Goal: Task Accomplishment & Management: Manage account settings

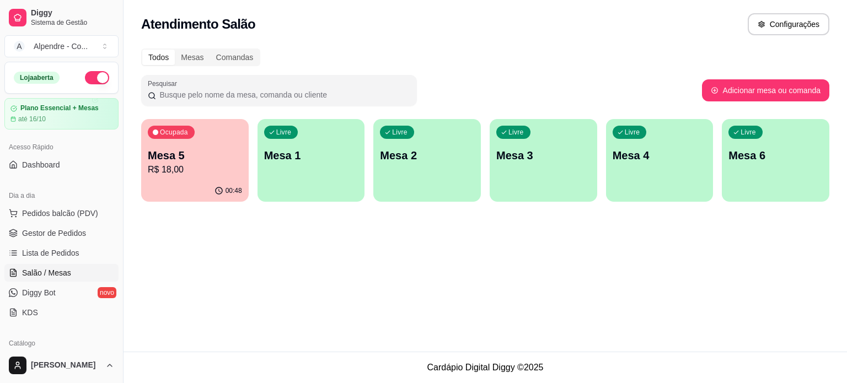
click at [206, 165] on p "R$ 18,00" at bounding box center [195, 169] width 94 height 13
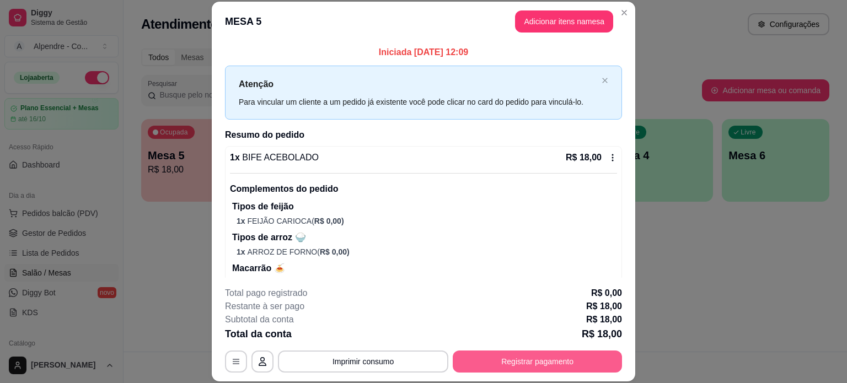
click at [516, 357] on button "Registrar pagamento" at bounding box center [537, 362] width 169 height 22
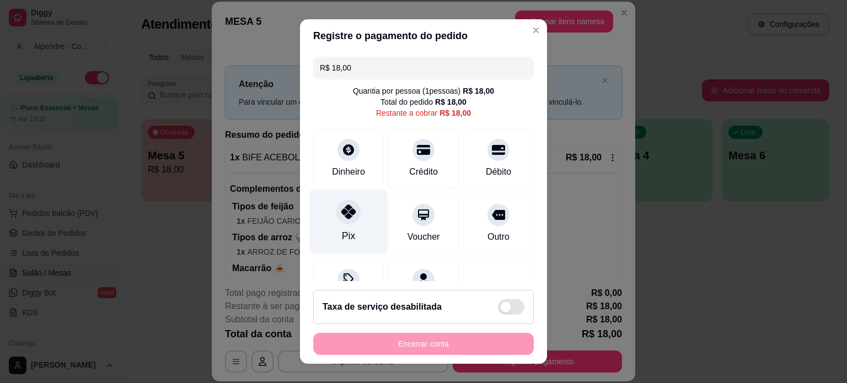
click at [349, 232] on div "Pix" at bounding box center [349, 221] width 78 height 65
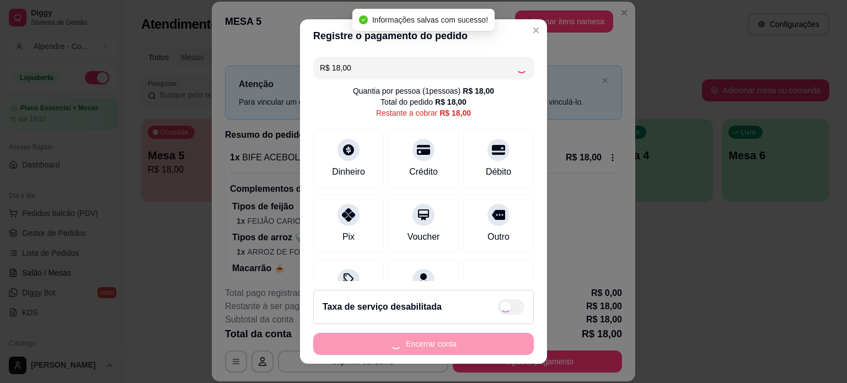
type input "R$ 0,00"
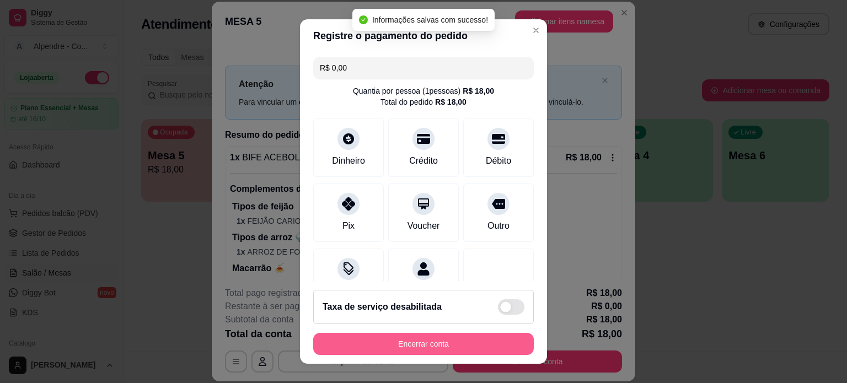
click at [401, 341] on button "Encerrar conta" at bounding box center [423, 344] width 221 height 22
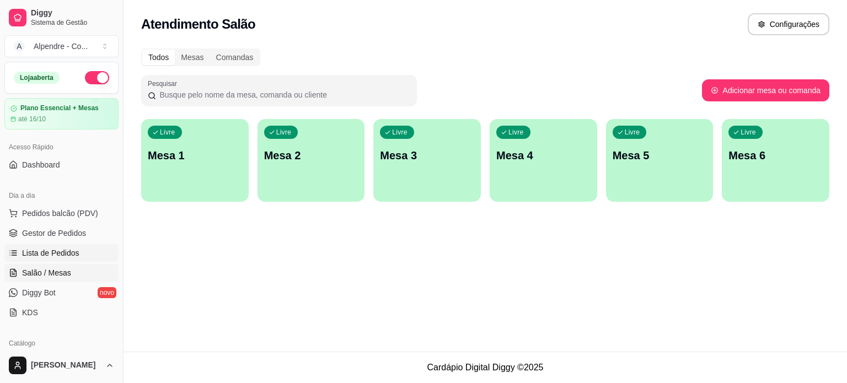
click at [54, 250] on span "Lista de Pedidos" at bounding box center [50, 253] width 57 height 11
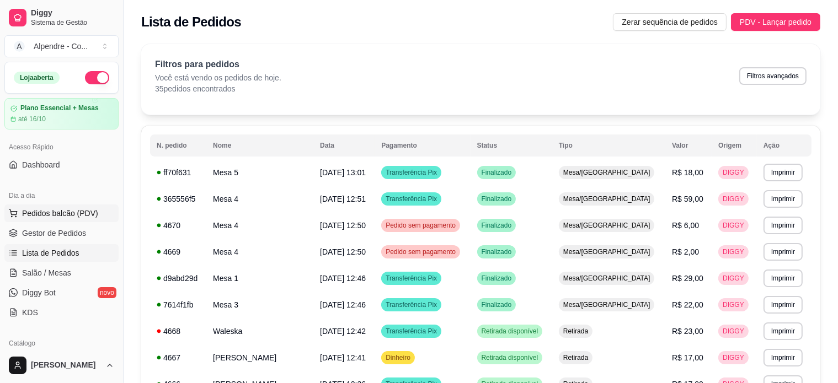
click at [50, 208] on span "Pedidos balcão (PDV)" at bounding box center [60, 213] width 76 height 11
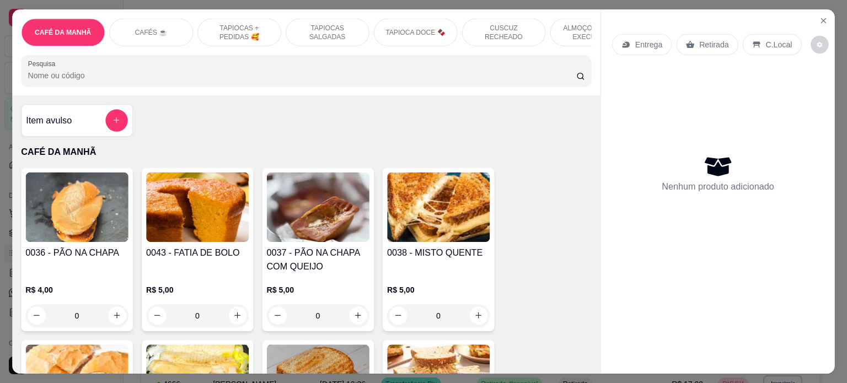
click at [49, 229] on img at bounding box center [76, 206] width 103 height 69
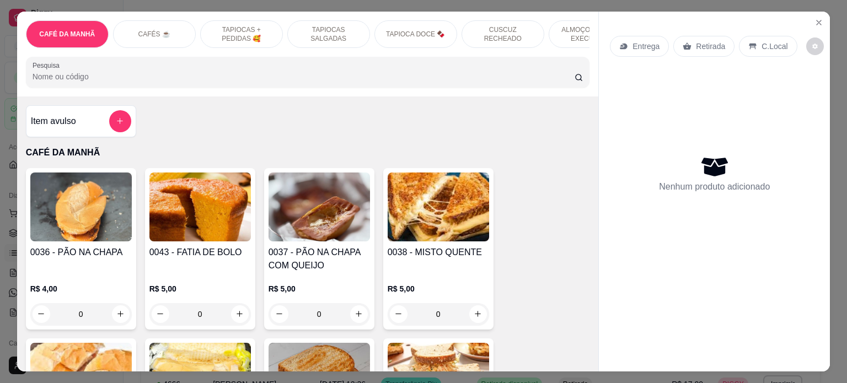
click at [561, 26] on p "ALMOÇO - PRATO EXECUTIVO" at bounding box center [590, 34] width 64 height 18
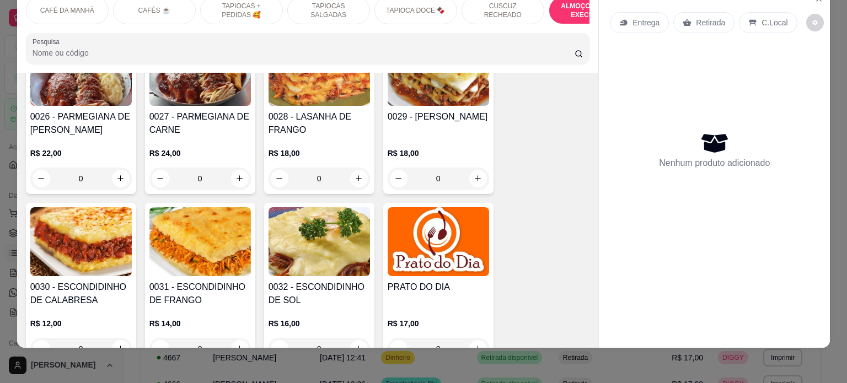
scroll to position [2537, 0]
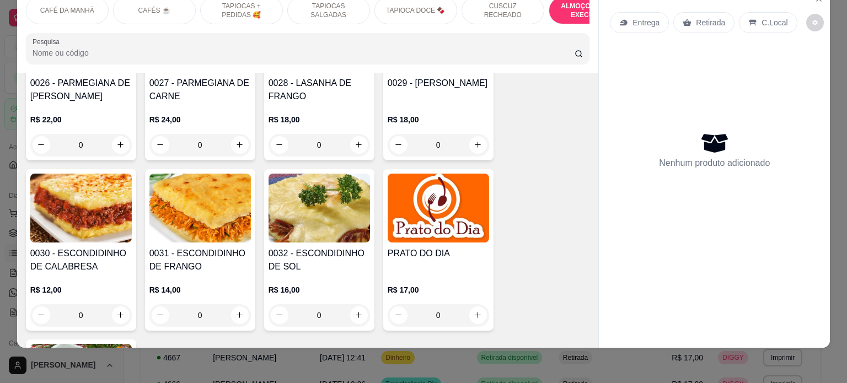
click at [472, 308] on div "0" at bounding box center [438, 315] width 101 height 22
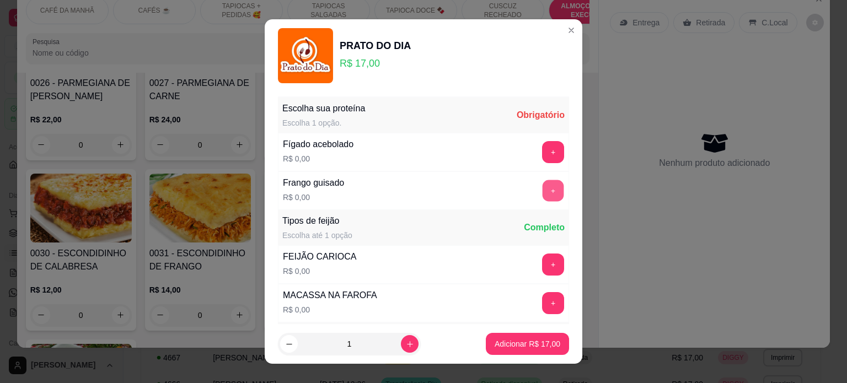
click at [543, 192] on button "+" at bounding box center [554, 191] width 22 height 22
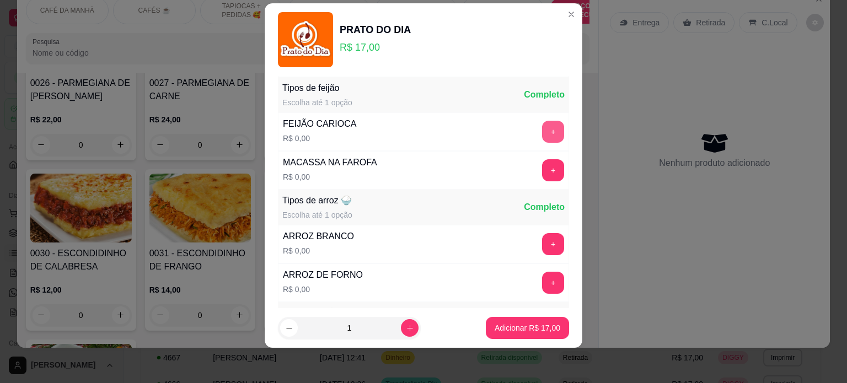
click at [542, 125] on button "+" at bounding box center [553, 132] width 22 height 22
click at [542, 135] on button "+" at bounding box center [553, 132] width 22 height 22
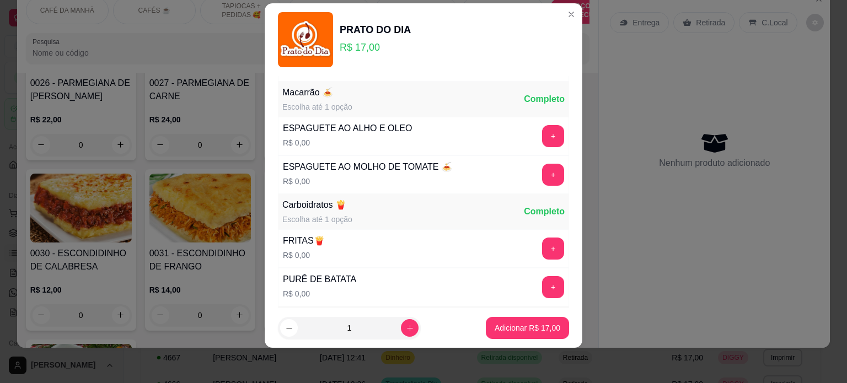
scroll to position [341, 0]
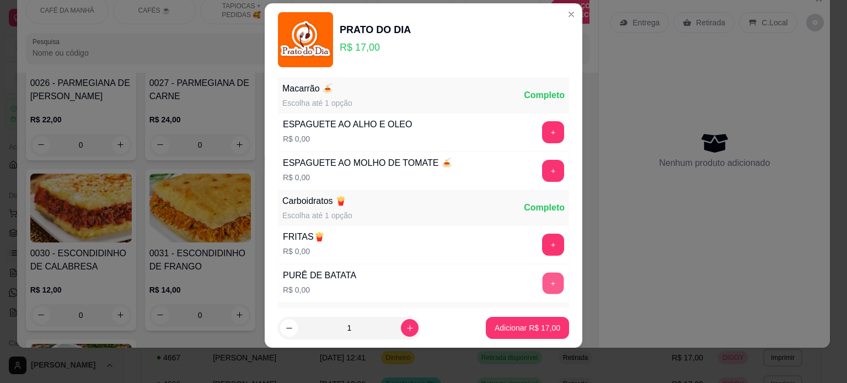
click at [543, 287] on button "+" at bounding box center [554, 283] width 22 height 22
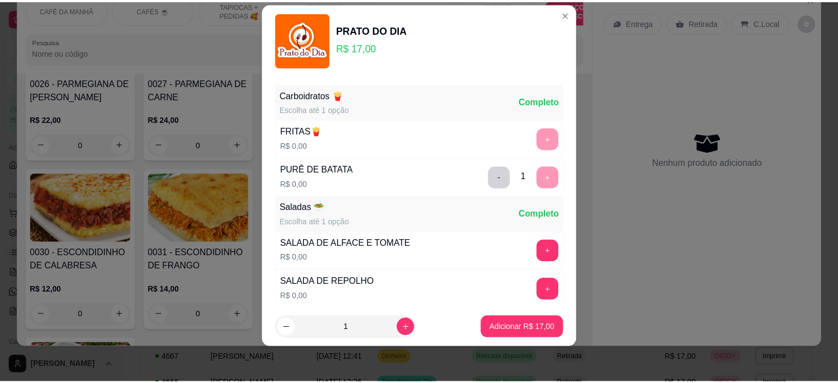
scroll to position [452, 0]
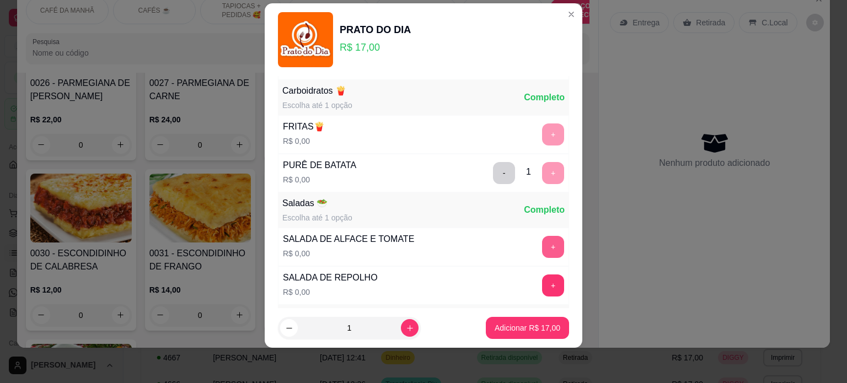
click at [542, 239] on button "+" at bounding box center [553, 247] width 22 height 22
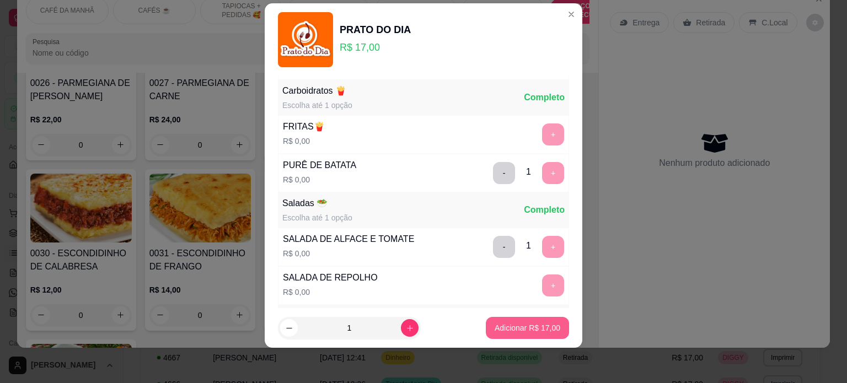
click at [507, 333] on p "Adicionar R$ 17,00" at bounding box center [528, 328] width 66 height 11
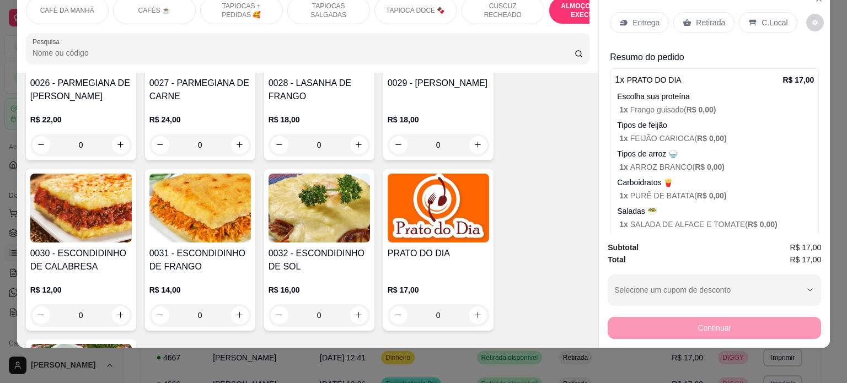
click at [625, 12] on div "Entrega" at bounding box center [639, 22] width 59 height 21
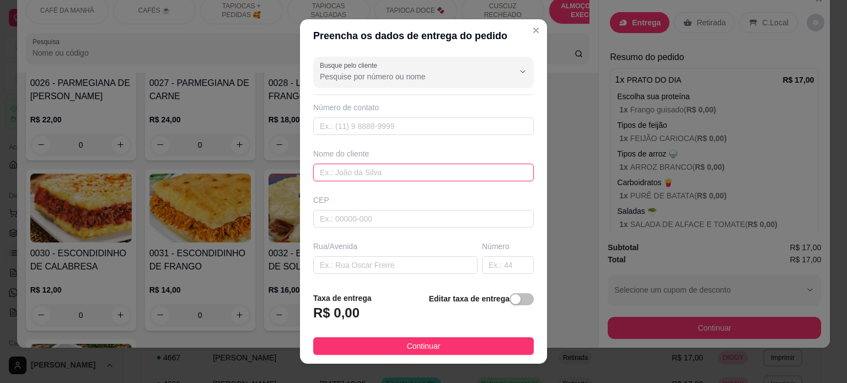
click at [355, 174] on input "text" at bounding box center [423, 173] width 221 height 18
type input "romulo"
drag, startPoint x: 355, startPoint y: 174, endPoint x: 195, endPoint y: 147, distance: 162.1
click at [195, 147] on div "Preencha os dados de entrega do pedido Busque pelo cliente Número de contato No…" at bounding box center [423, 191] width 847 height 383
click at [364, 79] on input "Busque pelo cliente" at bounding box center [408, 76] width 176 height 11
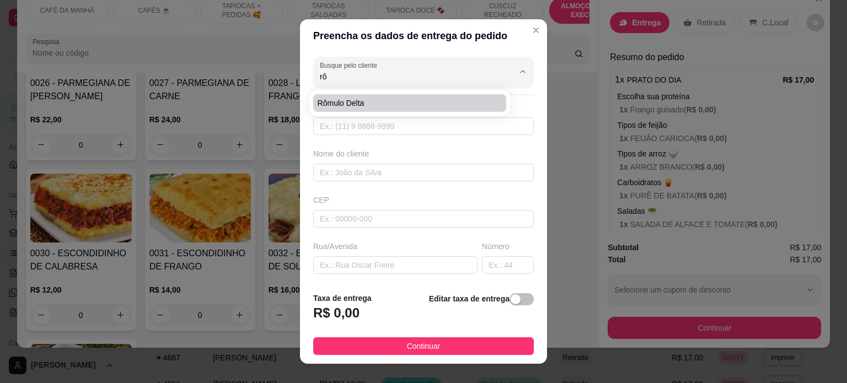
click at [366, 105] on span "Rômulo Delta" at bounding box center [404, 103] width 173 height 11
type input "Rômulo Delta"
type input "8398657098"
type input "Rômulo Delta"
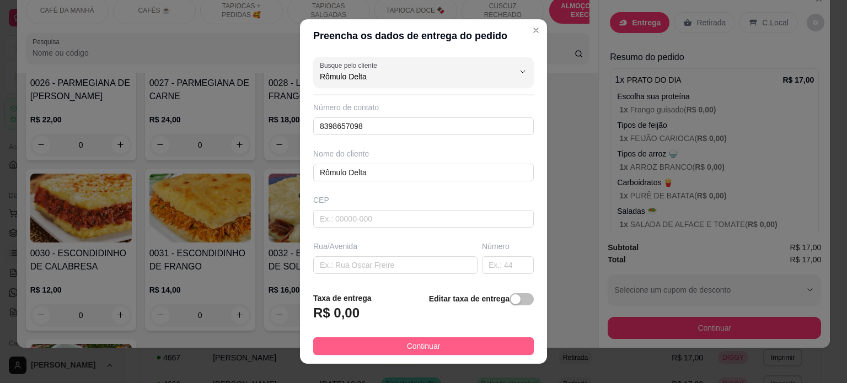
type input "Rômulo Delta"
click at [423, 351] on span "Continuar" at bounding box center [424, 346] width 34 height 12
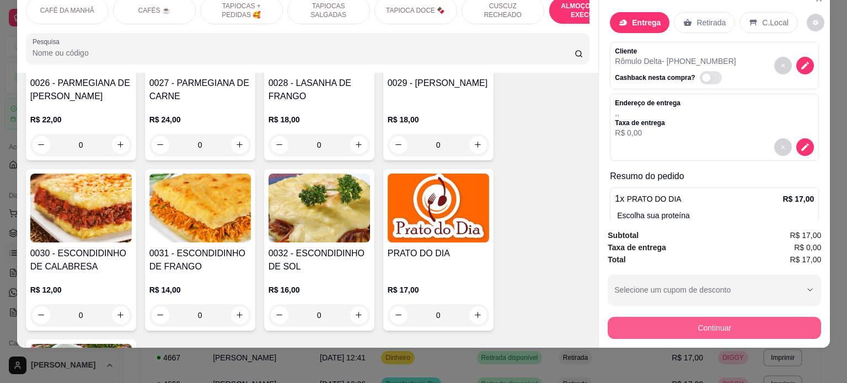
click at [722, 321] on button "Continuar" at bounding box center [714, 328] width 213 height 22
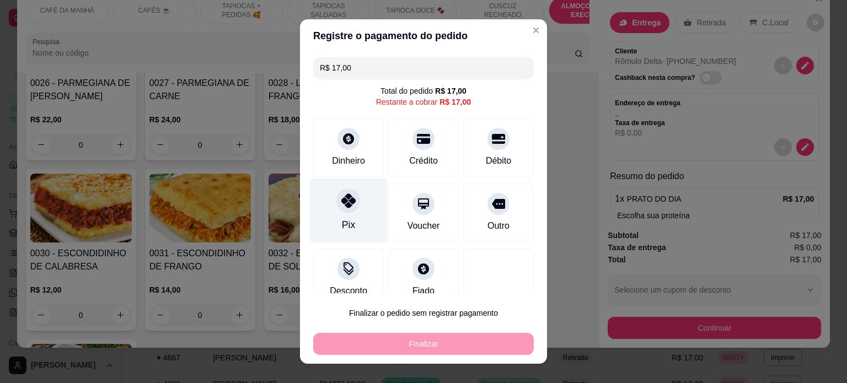
click at [345, 207] on icon at bounding box center [348, 201] width 14 height 14
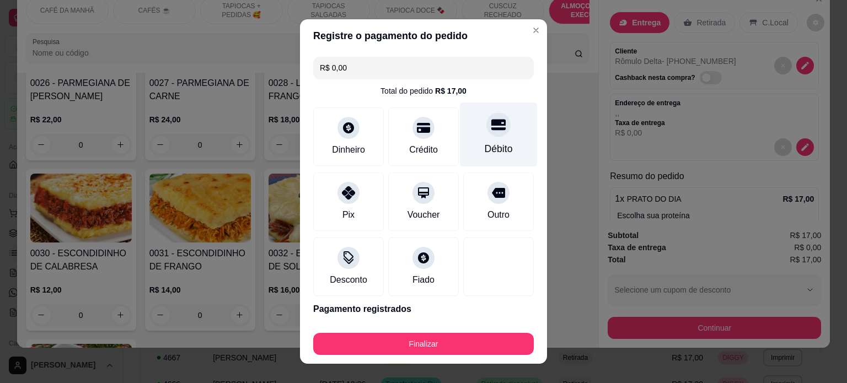
click at [489, 140] on div "Débito" at bounding box center [499, 134] width 78 height 65
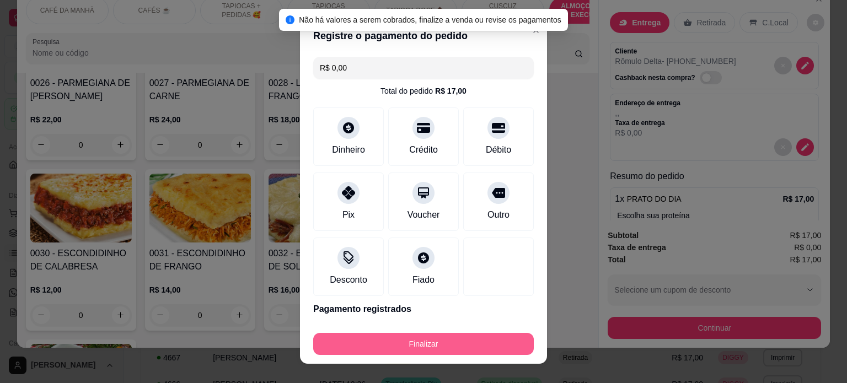
click at [416, 346] on button "Finalizar" at bounding box center [423, 344] width 221 height 22
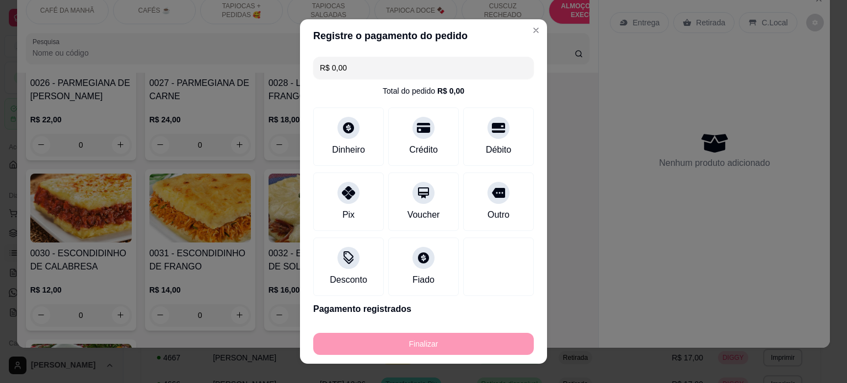
type input "-R$ 17,00"
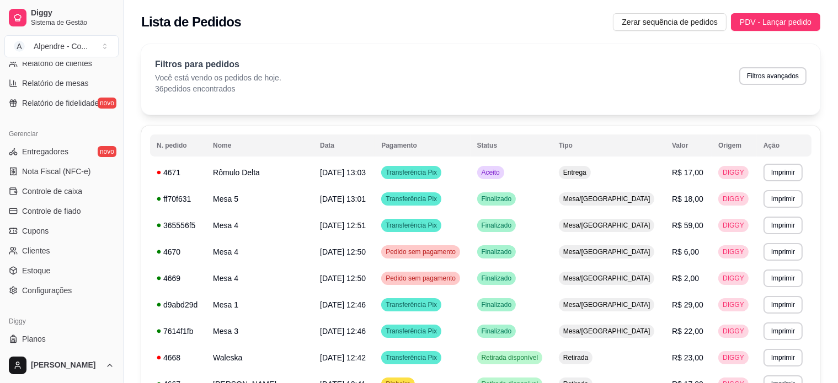
scroll to position [410, 0]
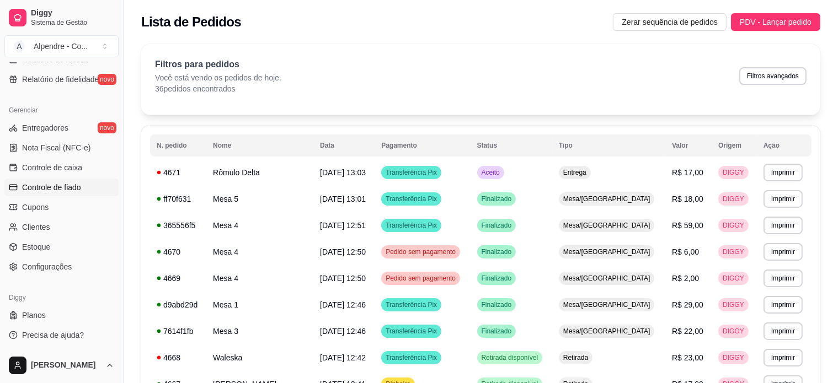
click at [67, 183] on span "Controle de fiado" at bounding box center [51, 187] width 59 height 11
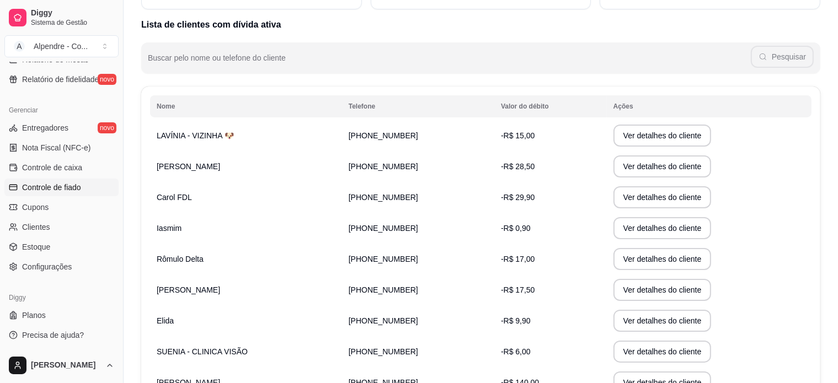
scroll to position [110, 0]
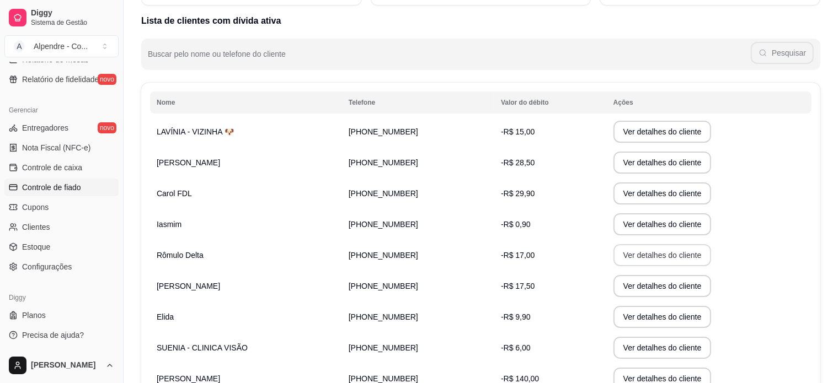
click at [657, 255] on button "Ver detalhes do cliente" at bounding box center [662, 255] width 98 height 22
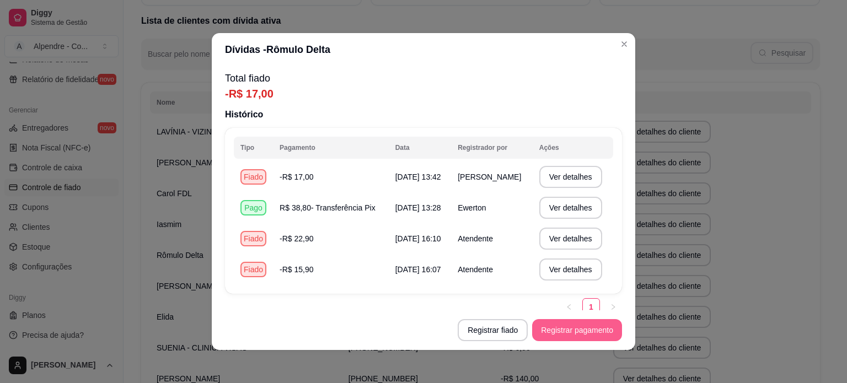
click at [590, 330] on button "Registrar pagamento" at bounding box center [577, 330] width 90 height 22
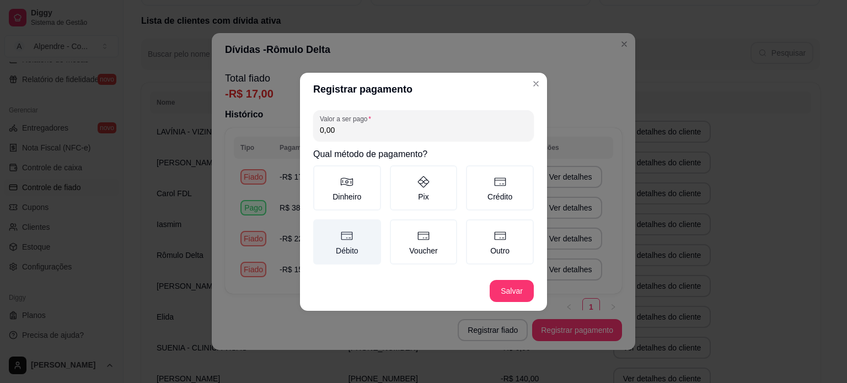
click at [349, 231] on icon at bounding box center [346, 235] width 13 height 13
click at [321, 228] on button "Débito" at bounding box center [317, 223] width 9 height 9
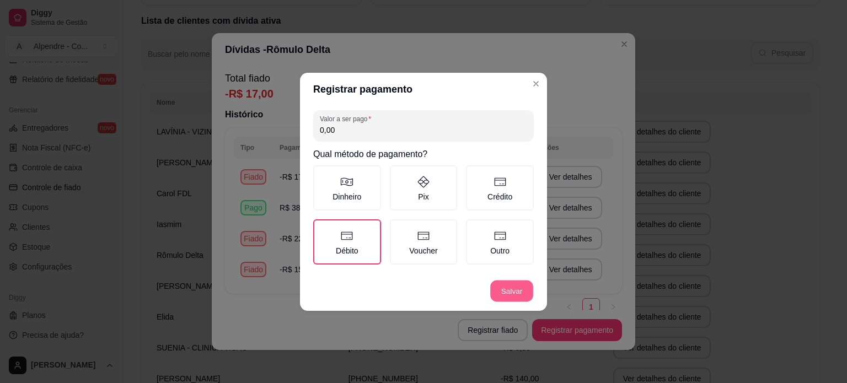
click at [510, 283] on button "Salvar" at bounding box center [511, 291] width 43 height 22
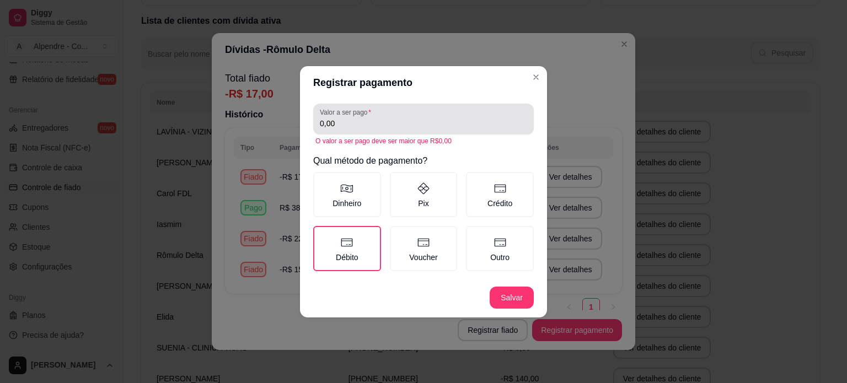
click at [360, 121] on input "0,00" at bounding box center [423, 123] width 207 height 11
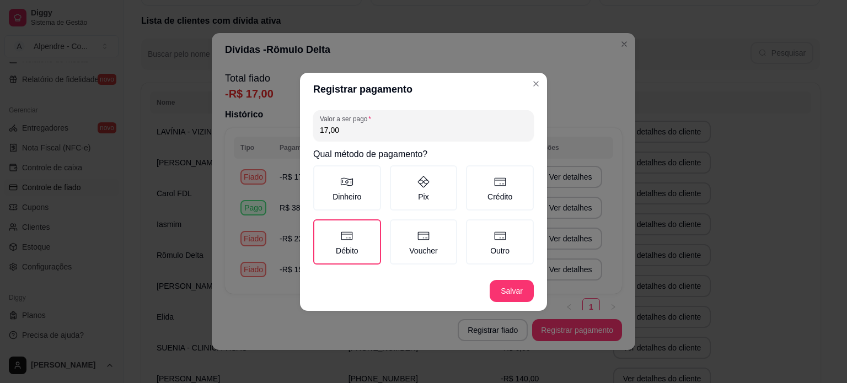
type input "17,00"
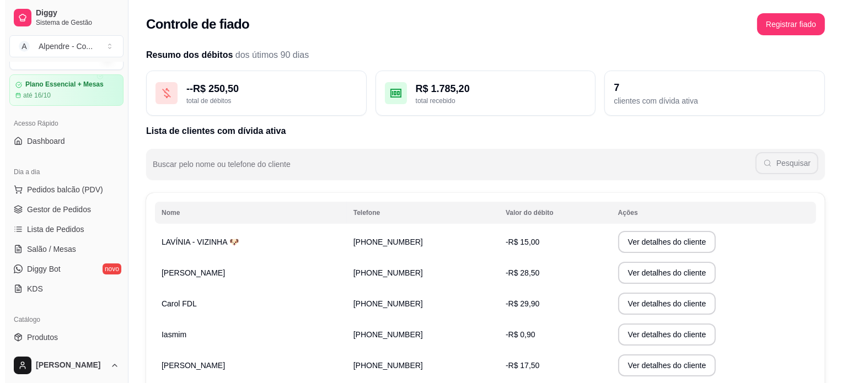
scroll to position [0, 0]
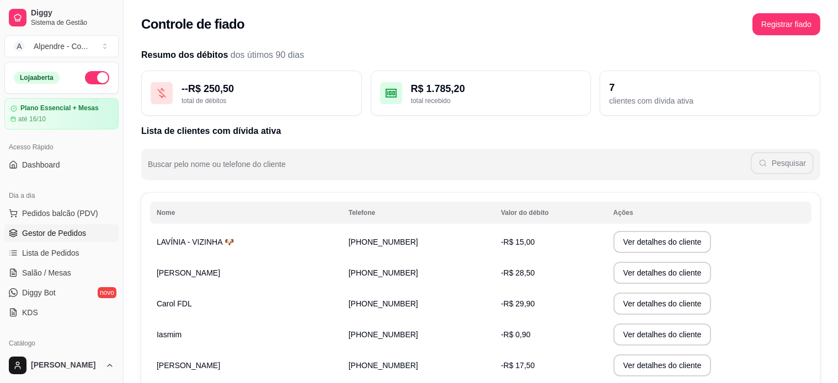
click at [49, 233] on span "Gestor de Pedidos" at bounding box center [54, 233] width 64 height 11
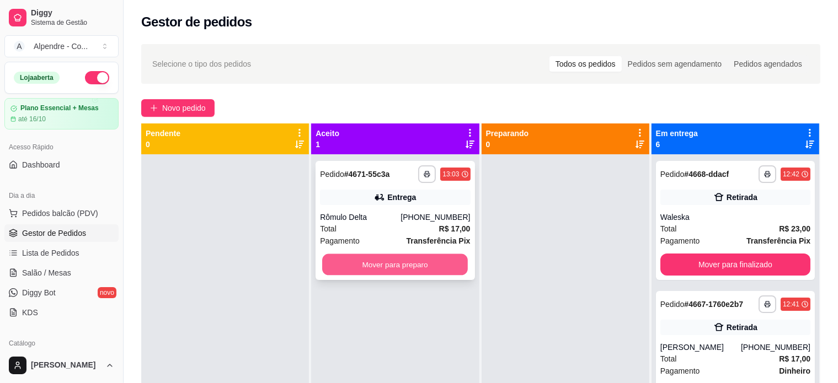
click at [412, 266] on button "Mover para preparo" at bounding box center [395, 265] width 146 height 22
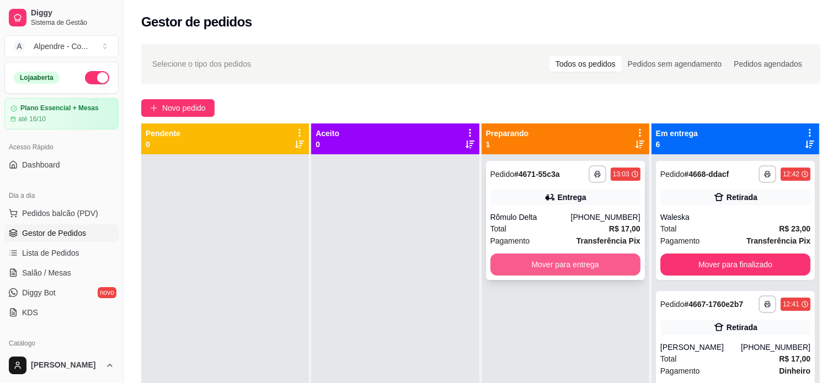
click at [537, 269] on button "Mover para entrega" at bounding box center [565, 265] width 150 height 22
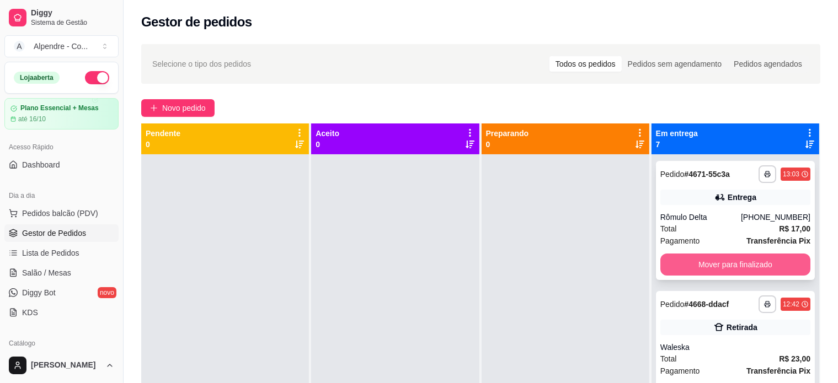
click at [740, 258] on button "Mover para finalizado" at bounding box center [735, 265] width 150 height 22
click at [737, 266] on button "Mover para finalizado" at bounding box center [735, 265] width 150 height 22
click at [737, 266] on button "Mover para finalizado" at bounding box center [735, 265] width 146 height 22
click at [737, 266] on button "Mover para finalizado" at bounding box center [735, 265] width 150 height 22
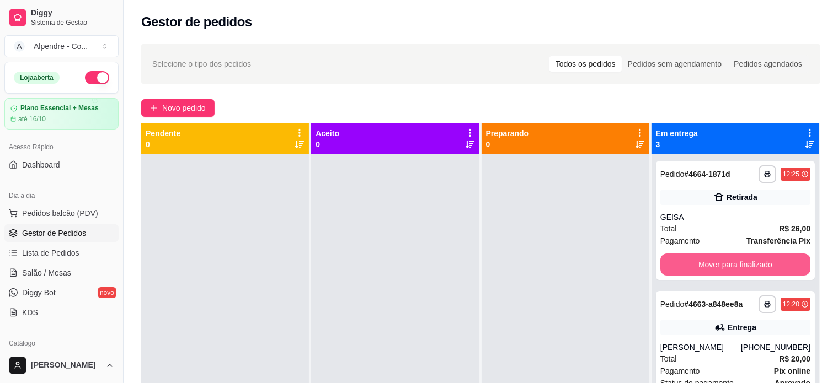
click at [737, 266] on button "Mover para finalizado" at bounding box center [735, 265] width 150 height 22
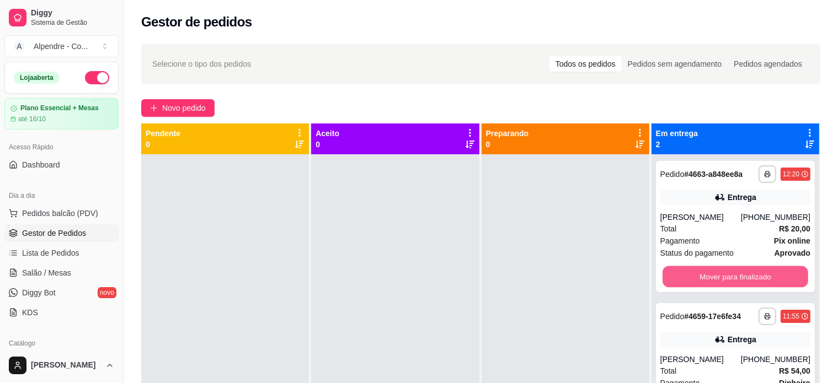
click at [737, 266] on button "Mover para finalizado" at bounding box center [735, 277] width 146 height 22
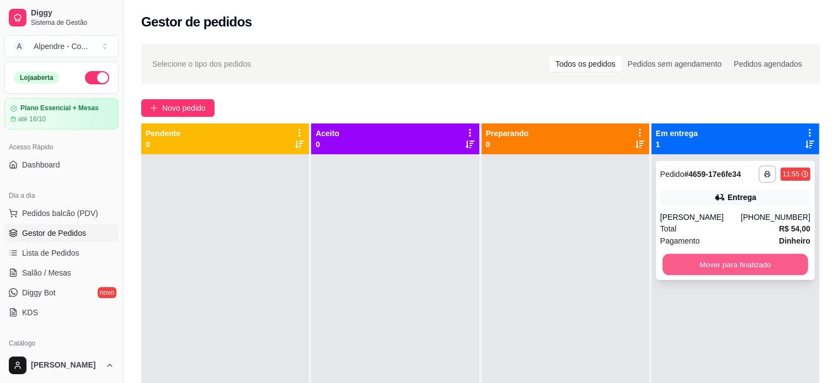
click at [737, 266] on button "Mover para finalizado" at bounding box center [735, 265] width 146 height 22
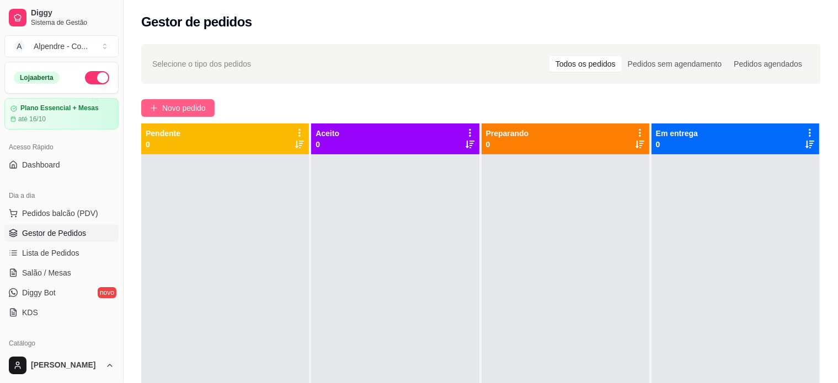
click at [210, 102] on button "Novo pedido" at bounding box center [177, 108] width 73 height 18
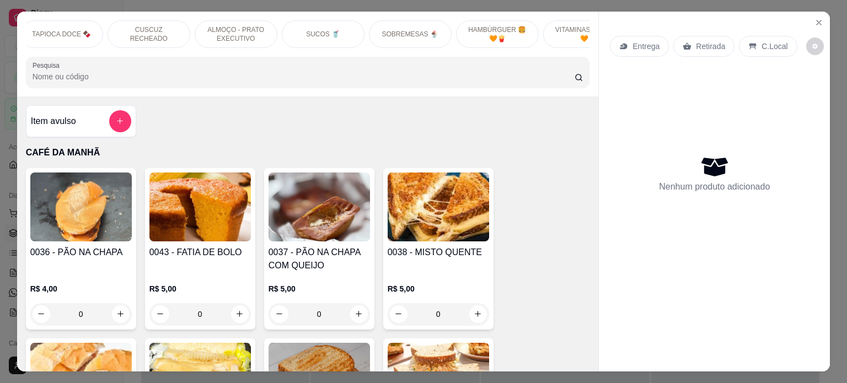
scroll to position [0, 390]
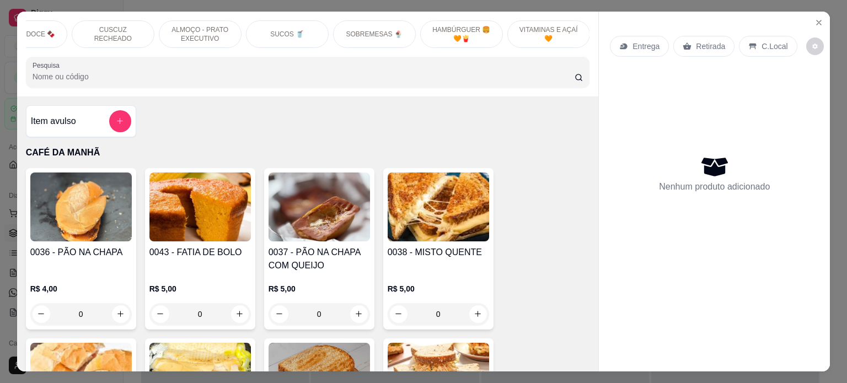
click at [364, 30] on p "SOBREMESAS 🍨" at bounding box center [374, 34] width 56 height 9
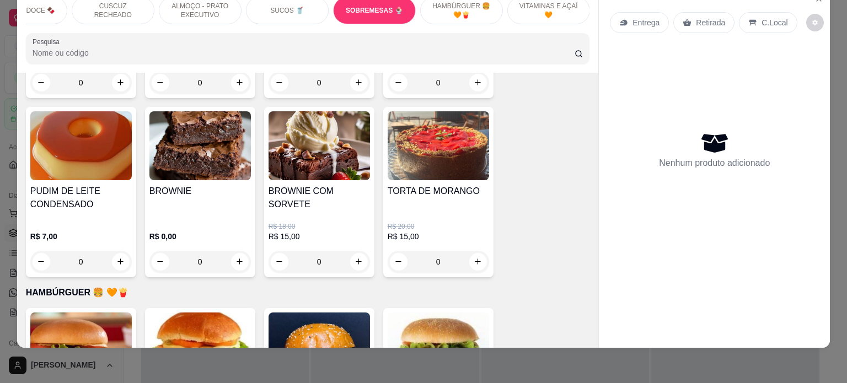
scroll to position [3637, 0]
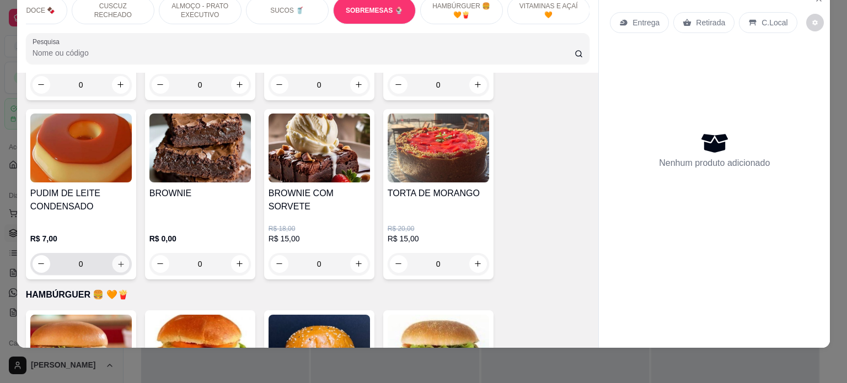
click at [115, 255] on button "increase-product-quantity" at bounding box center [120, 263] width 17 height 17
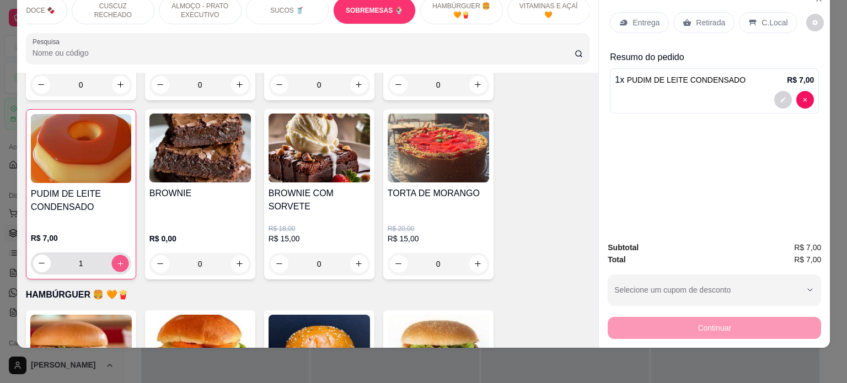
click at [116, 260] on icon "increase-product-quantity" at bounding box center [120, 264] width 8 height 8
type input "3"
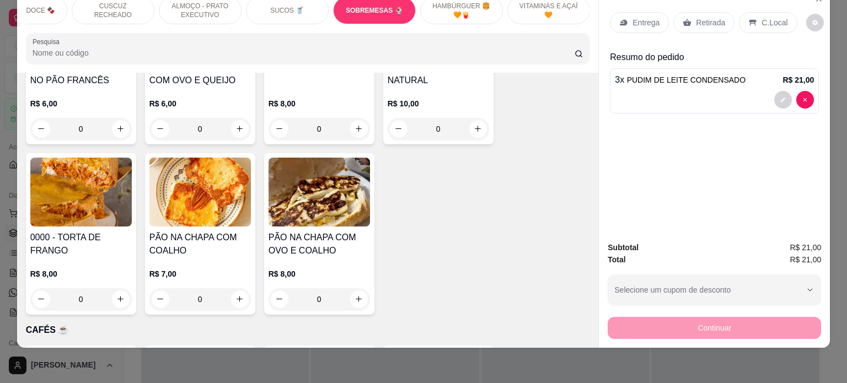
scroll to position [329, 0]
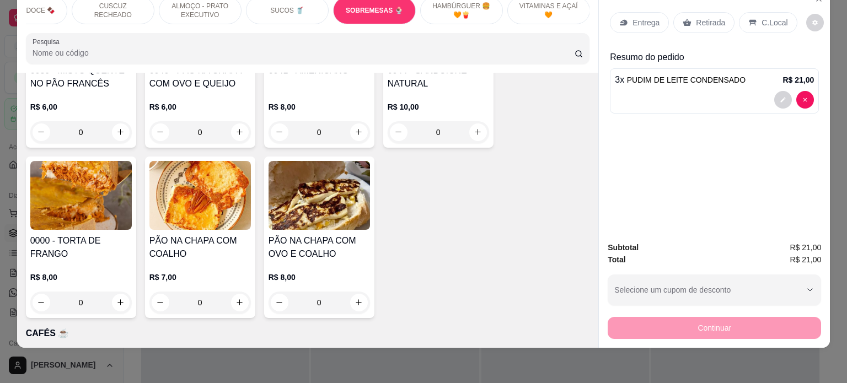
click at [114, 300] on div "0" at bounding box center [80, 303] width 101 height 22
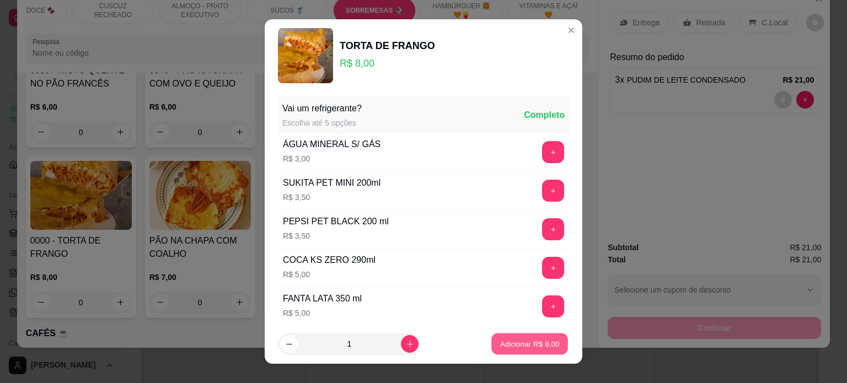
click at [512, 346] on p "Adicionar R$ 8,00" at bounding box center [530, 344] width 60 height 10
type input "1"
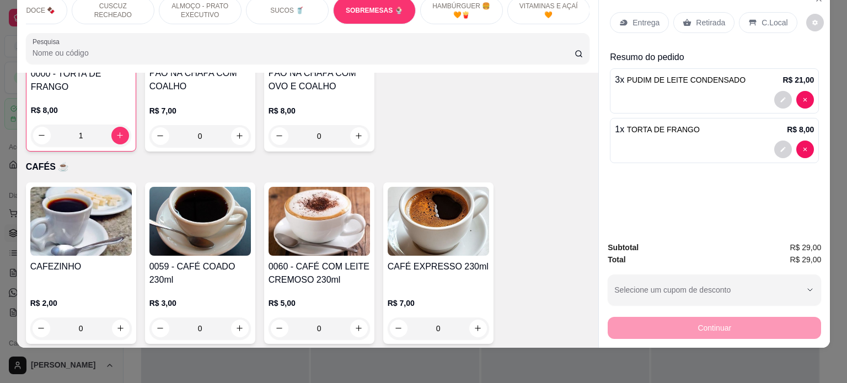
scroll to position [551, 0]
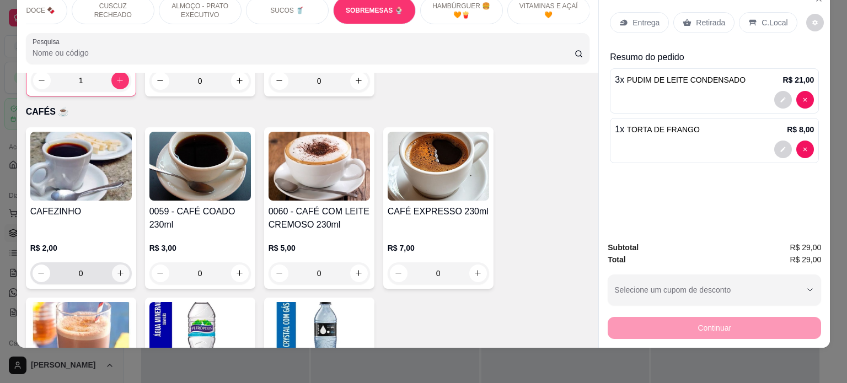
click at [116, 270] on icon "increase-product-quantity" at bounding box center [120, 273] width 8 height 8
type input "1"
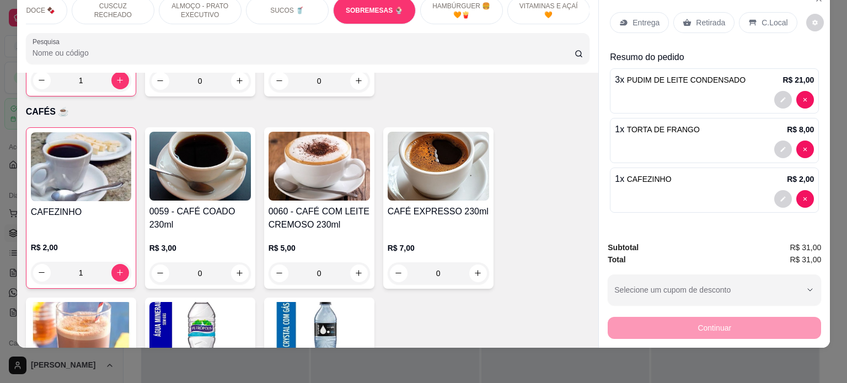
click at [703, 17] on p "Retirada" at bounding box center [710, 22] width 29 height 11
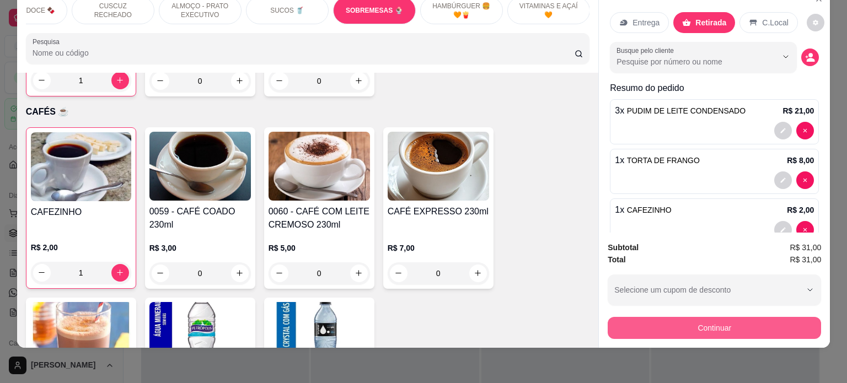
click at [710, 320] on button "Continuar" at bounding box center [714, 328] width 213 height 22
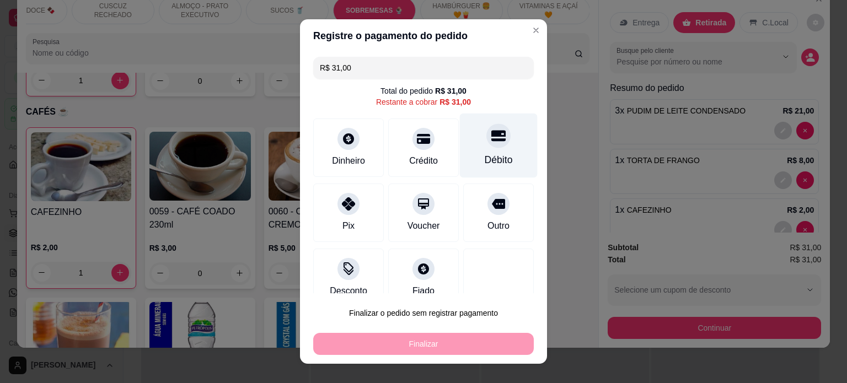
click at [460, 140] on div "Débito" at bounding box center [499, 145] width 78 height 65
type input "R$ 0,00"
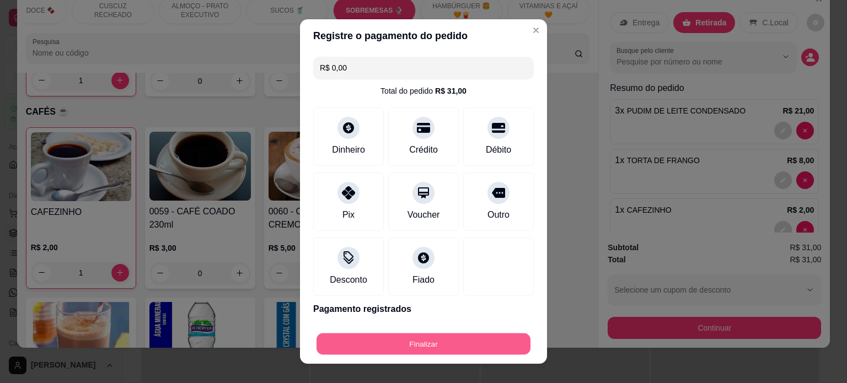
click at [407, 345] on button "Finalizar" at bounding box center [424, 345] width 214 height 22
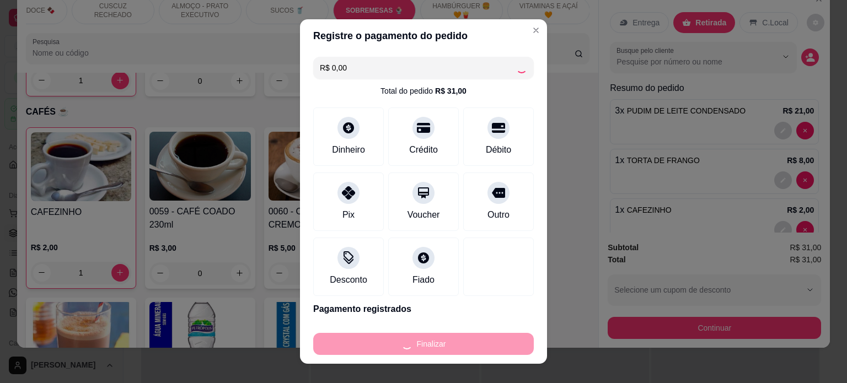
type input "0"
type input "-R$ 31,00"
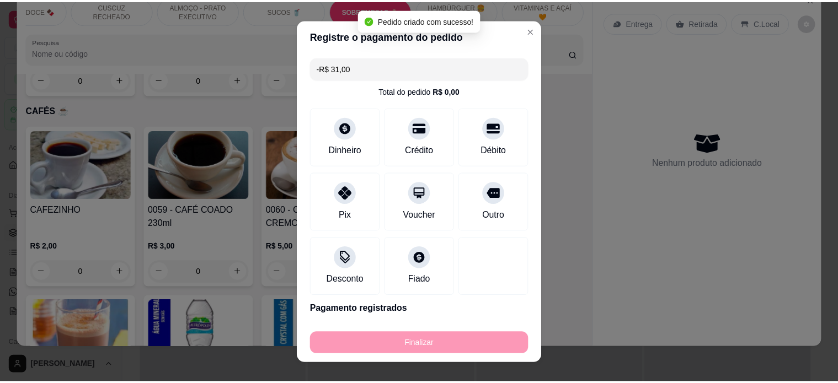
scroll to position [551, 0]
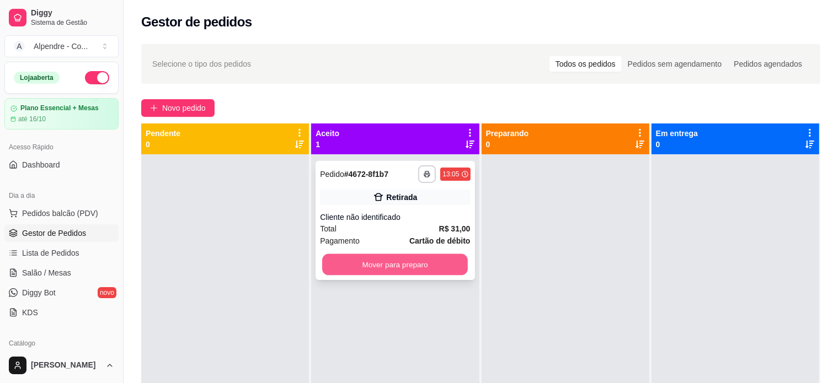
click at [408, 271] on button "Mover para preparo" at bounding box center [395, 265] width 146 height 22
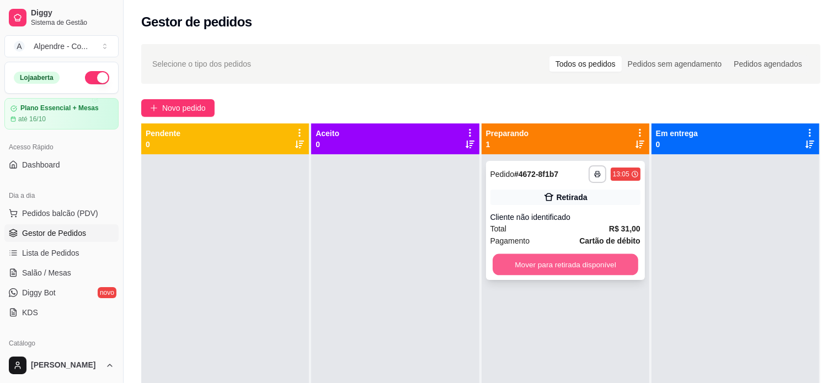
click at [571, 274] on button "Mover para retirada disponível" at bounding box center [565, 265] width 146 height 22
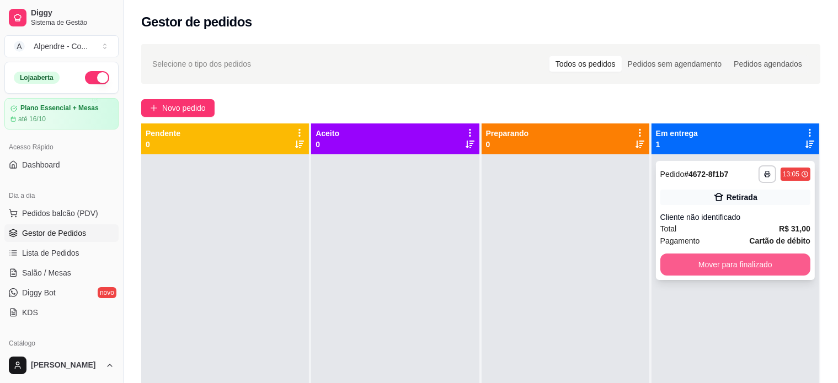
click at [732, 269] on button "Mover para finalizado" at bounding box center [735, 265] width 150 height 22
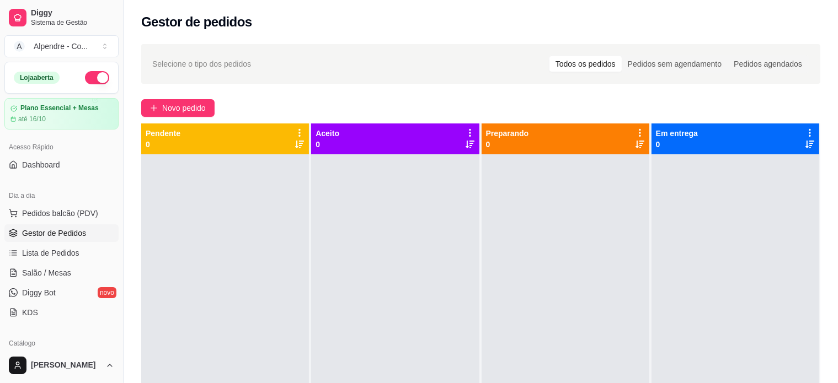
click at [49, 233] on span "Gestor de Pedidos" at bounding box center [54, 233] width 64 height 11
click at [47, 250] on span "Lista de Pedidos" at bounding box center [50, 253] width 57 height 11
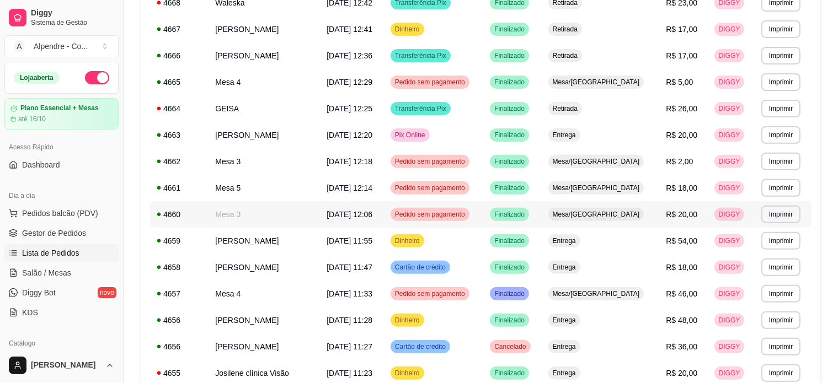
scroll to position [386, 0]
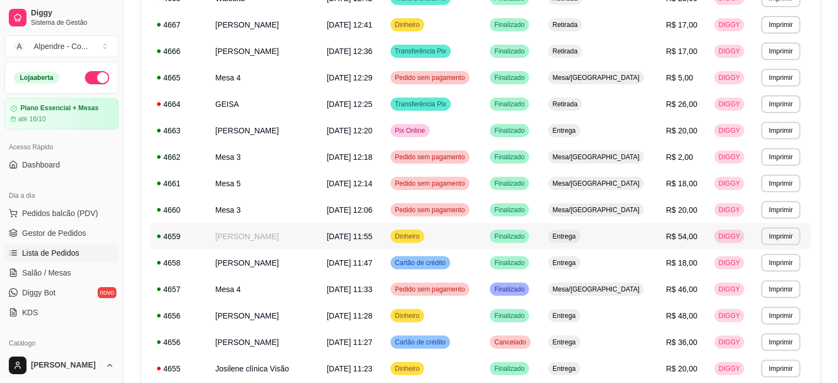
click at [422, 234] on span "Dinheiro" at bounding box center [407, 236] width 29 height 9
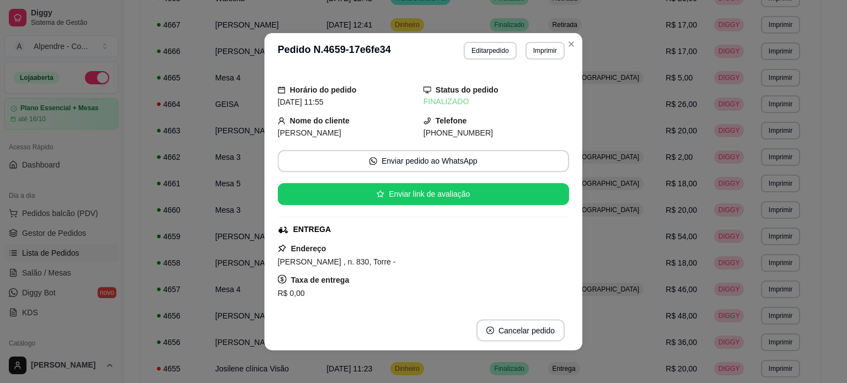
click at [484, 234] on div "ENTREGA" at bounding box center [422, 230] width 289 height 12
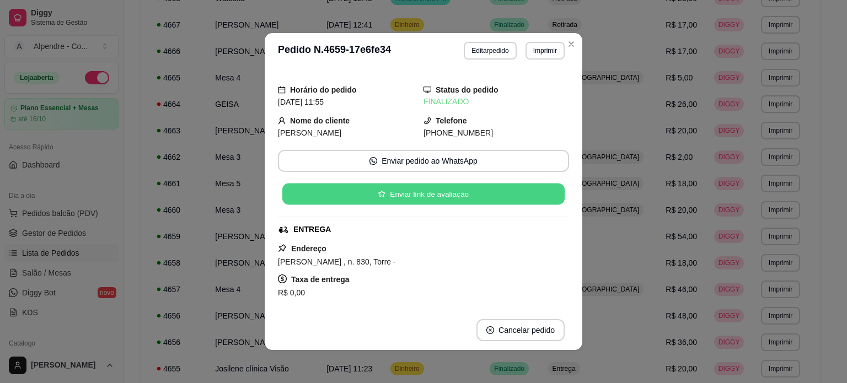
click at [388, 197] on button "Enviar link de avaliação" at bounding box center [423, 195] width 282 height 22
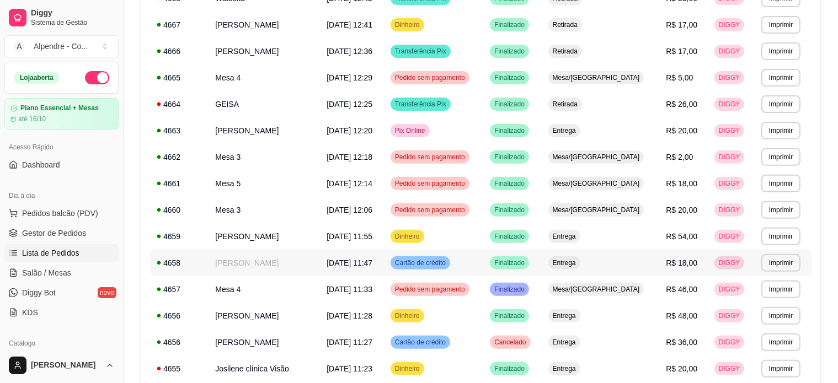
click at [483, 255] on td "Cartão de crédito" at bounding box center [433, 263] width 99 height 26
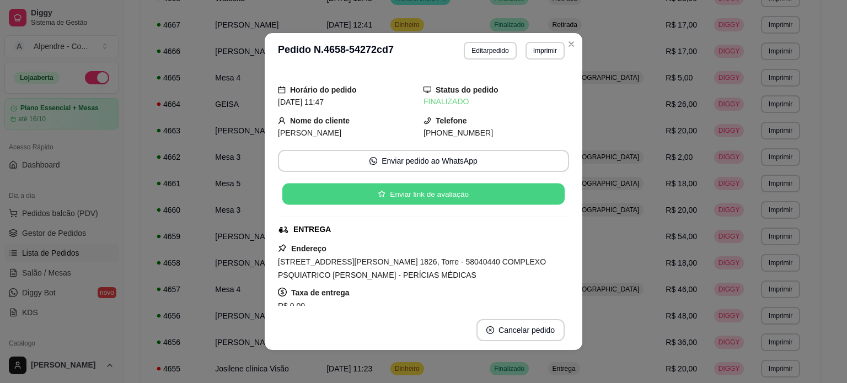
click at [428, 195] on button "Enviar link de avaliação" at bounding box center [423, 195] width 282 height 22
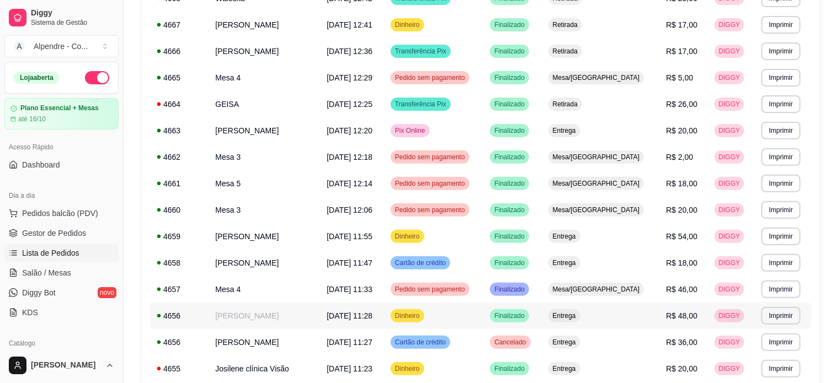
click at [384, 317] on td "[DATE] 11:28" at bounding box center [352, 316] width 64 height 26
click at [483, 308] on td "Dinheiro" at bounding box center [433, 316] width 99 height 26
click at [483, 342] on td "Cartão de crédito" at bounding box center [433, 342] width 99 height 26
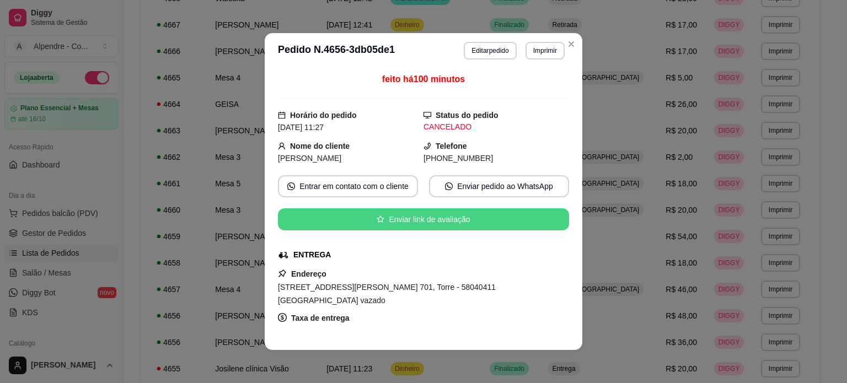
click at [454, 222] on button "Enviar link de avaliação" at bounding box center [423, 219] width 291 height 22
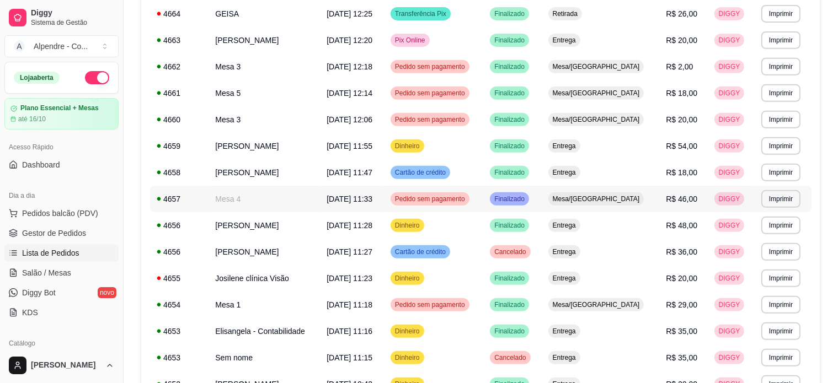
scroll to position [496, 0]
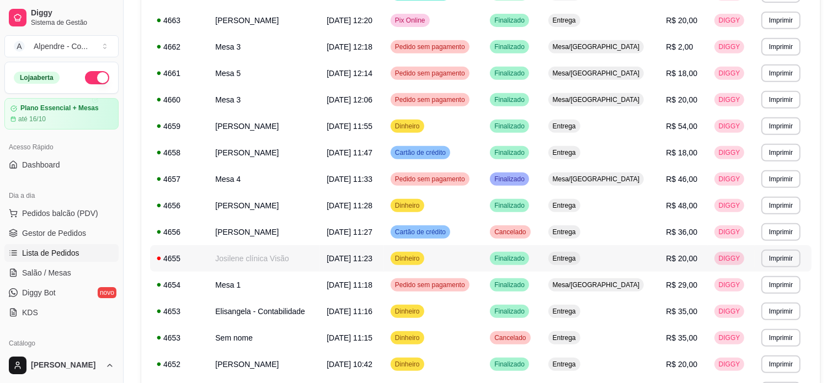
click at [384, 258] on td "[DATE] 11:23" at bounding box center [352, 258] width 64 height 26
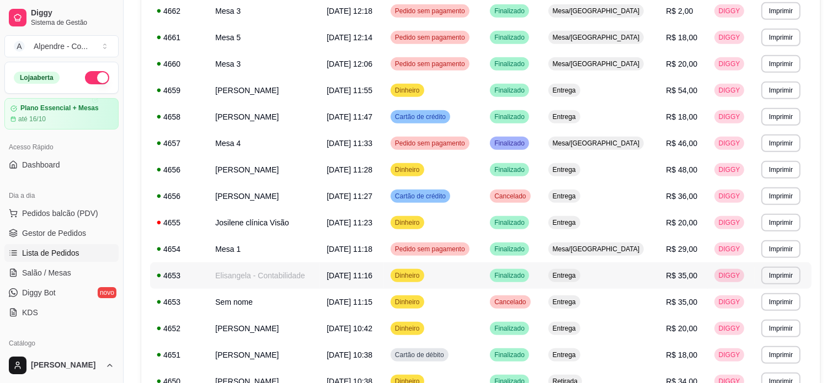
scroll to position [551, 0]
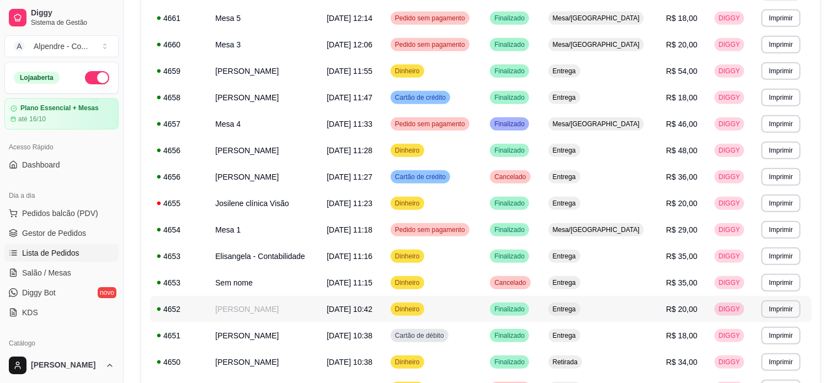
click at [473, 312] on td "Dinheiro" at bounding box center [433, 309] width 99 height 26
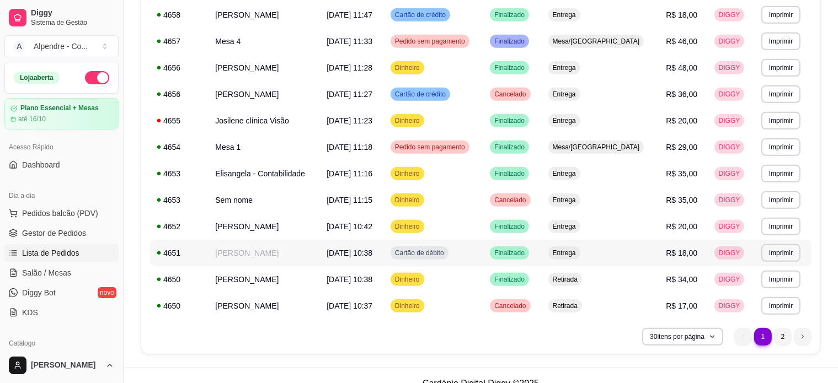
scroll to position [650, 0]
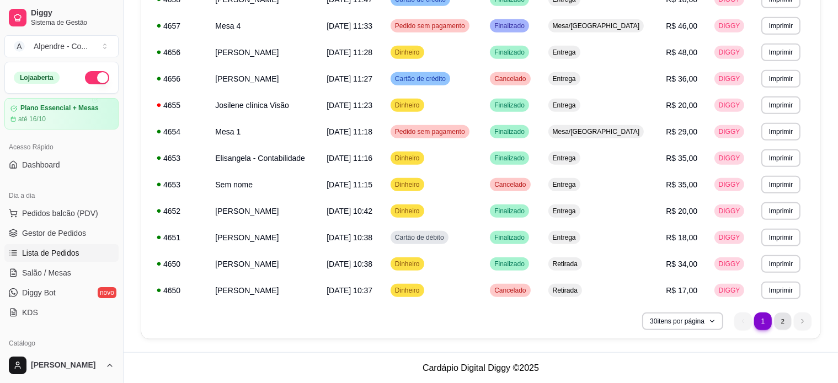
click at [780, 318] on li "2" at bounding box center [782, 321] width 17 height 17
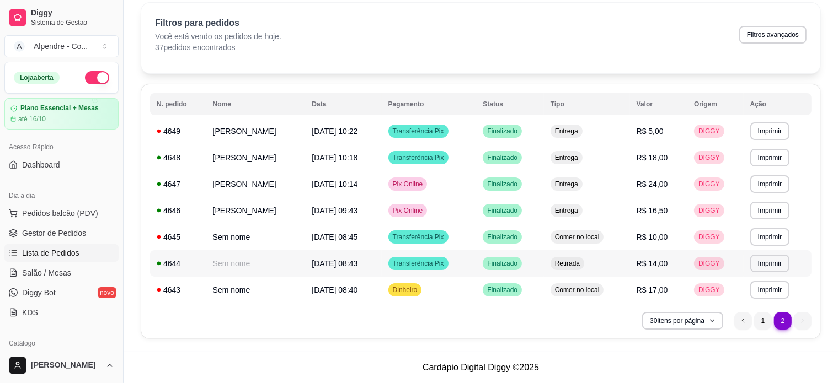
scroll to position [41, 0]
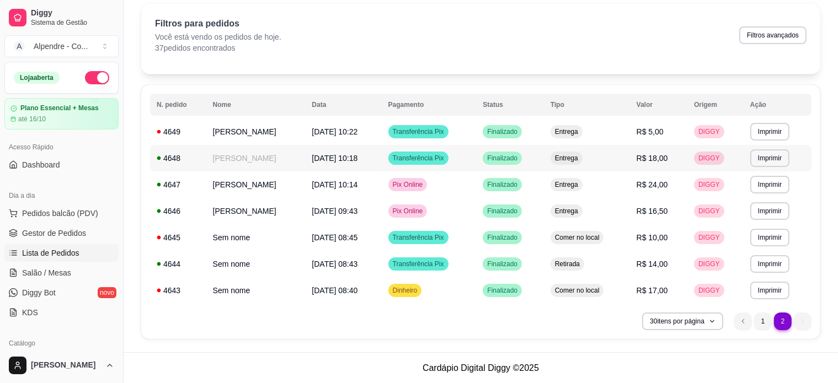
click at [476, 159] on td "Transferência Pix" at bounding box center [429, 158] width 95 height 26
click at [476, 186] on td "Pix Online" at bounding box center [429, 184] width 95 height 26
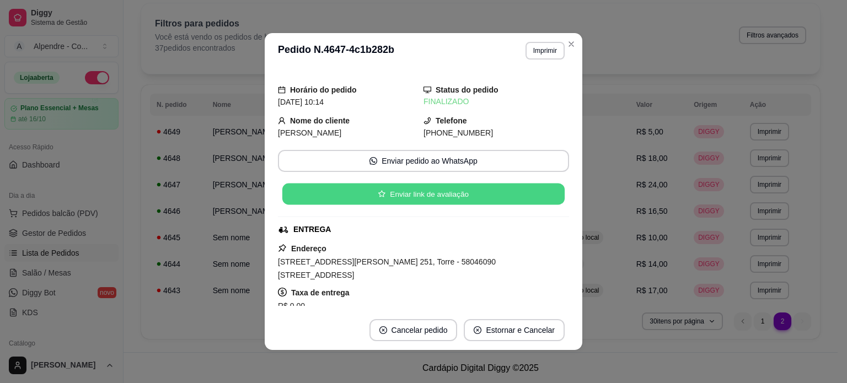
click at [436, 191] on button "Enviar link de avaliação" at bounding box center [423, 195] width 282 height 22
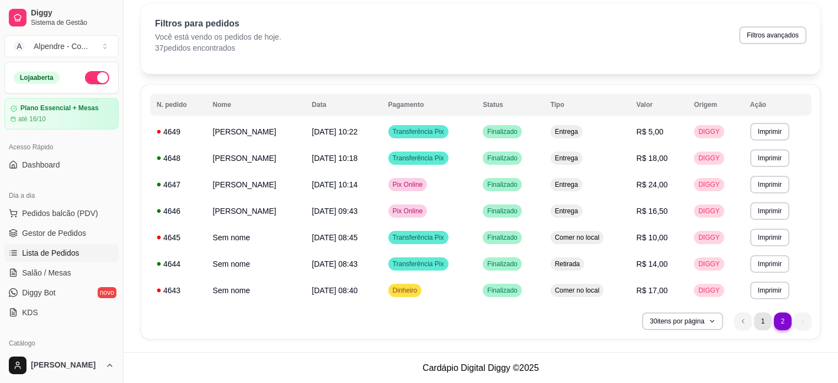
click at [765, 318] on li "1" at bounding box center [763, 322] width 18 height 18
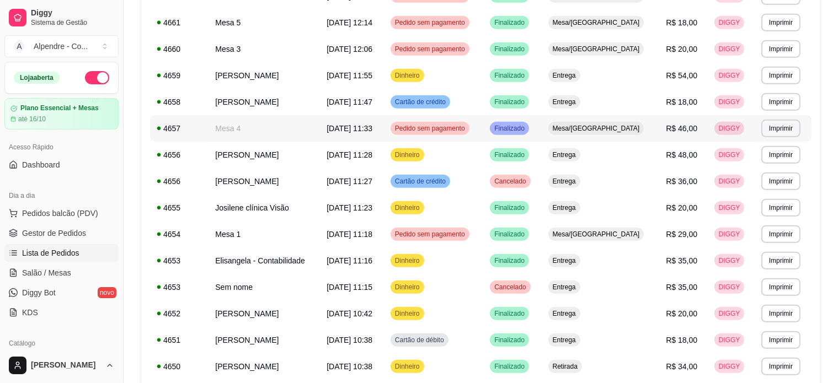
scroll to position [647, 0]
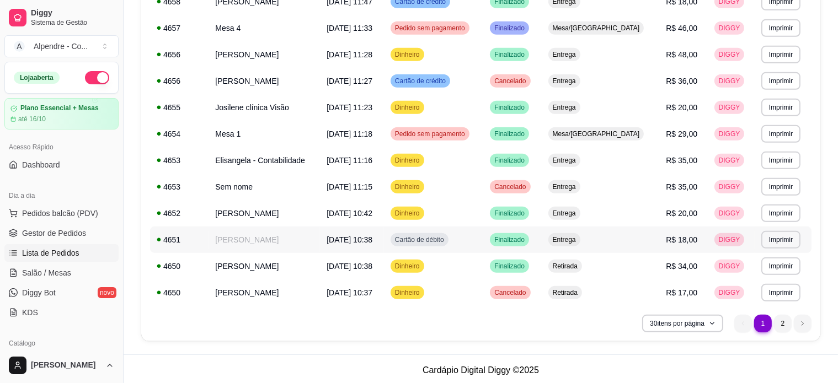
click at [266, 235] on td "[PERSON_NAME]" at bounding box center [263, 240] width 111 height 26
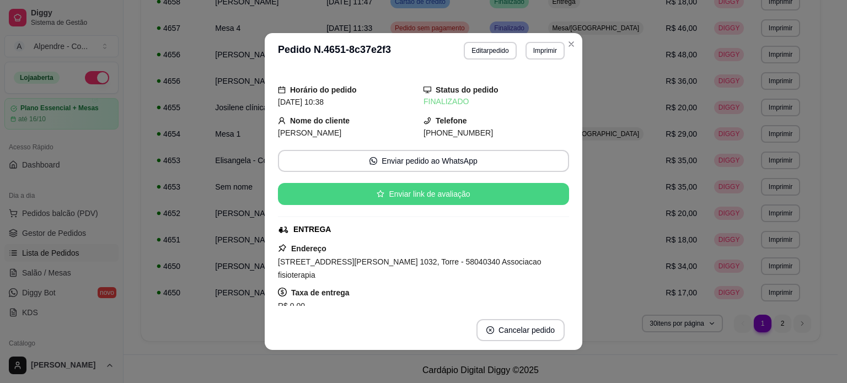
click at [403, 200] on button "Enviar link de avaliação" at bounding box center [423, 194] width 291 height 22
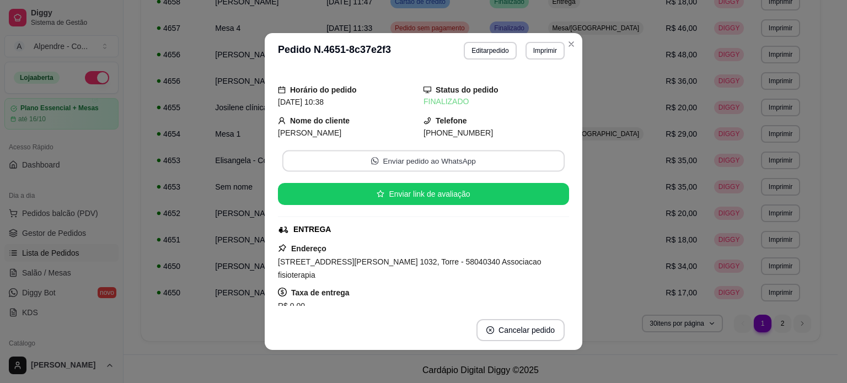
click at [414, 158] on button "Enviar pedido ao WhatsApp" at bounding box center [423, 162] width 282 height 22
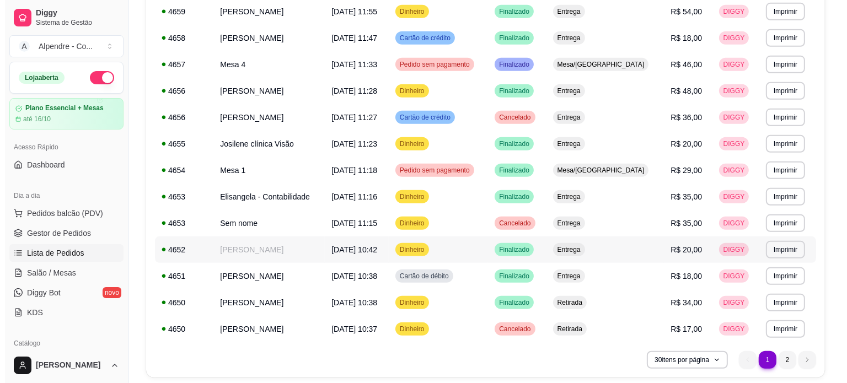
scroll to position [592, 0]
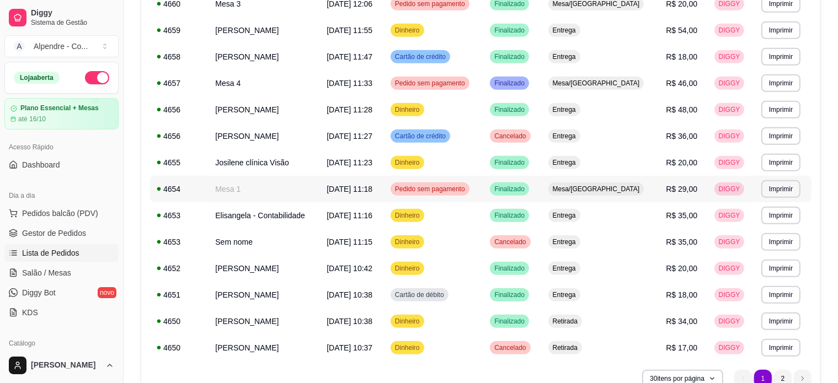
click at [347, 185] on span "[DATE] 11:18" at bounding box center [349, 189] width 46 height 9
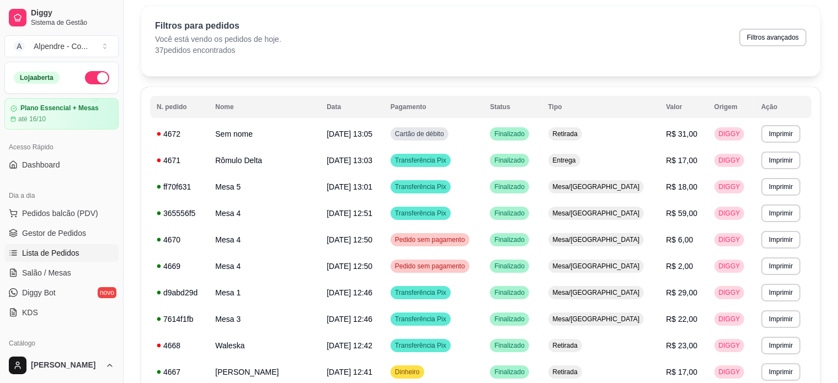
scroll to position [0, 0]
